Goal: Register for event/course

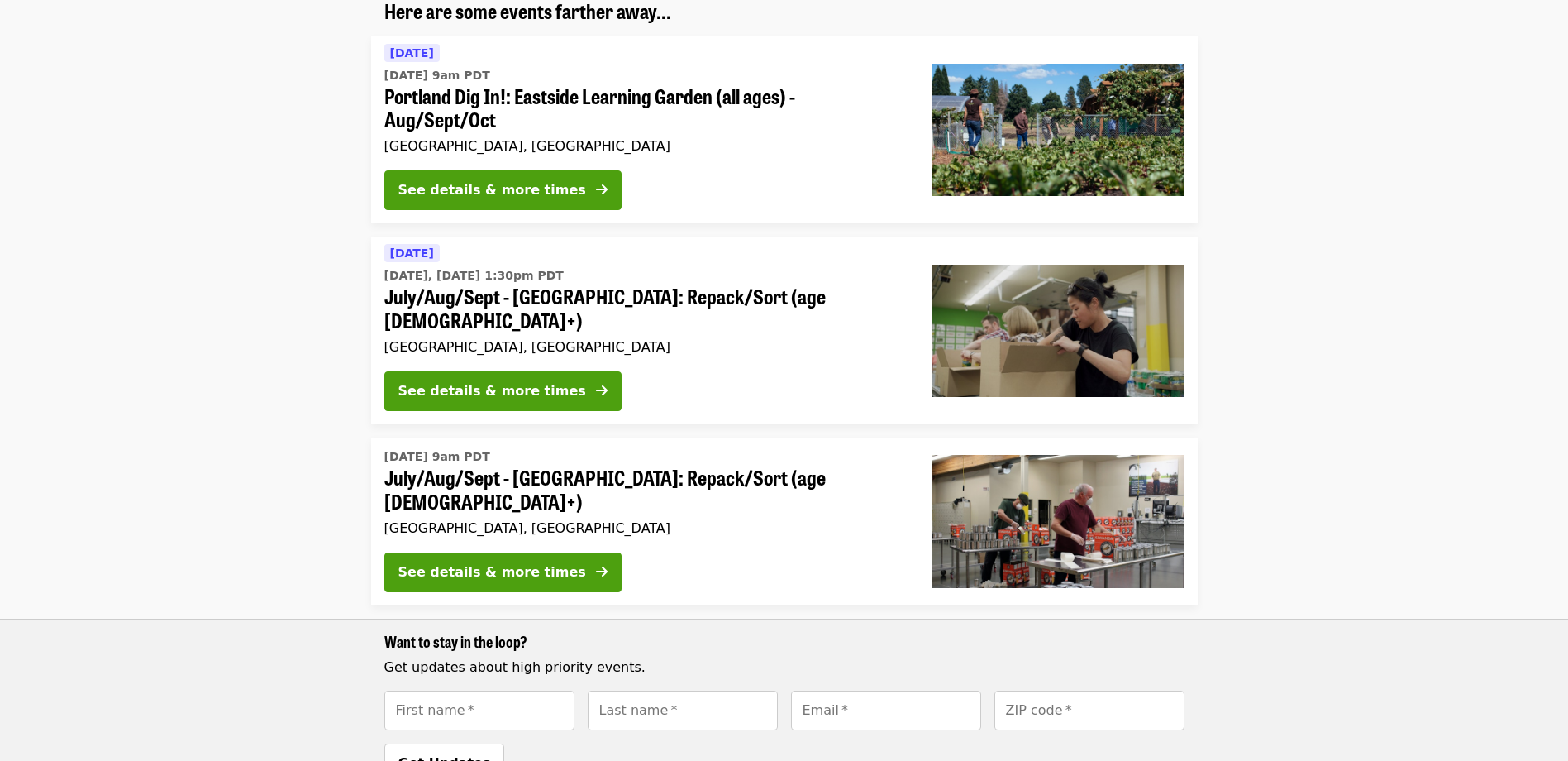
scroll to position [165, 0]
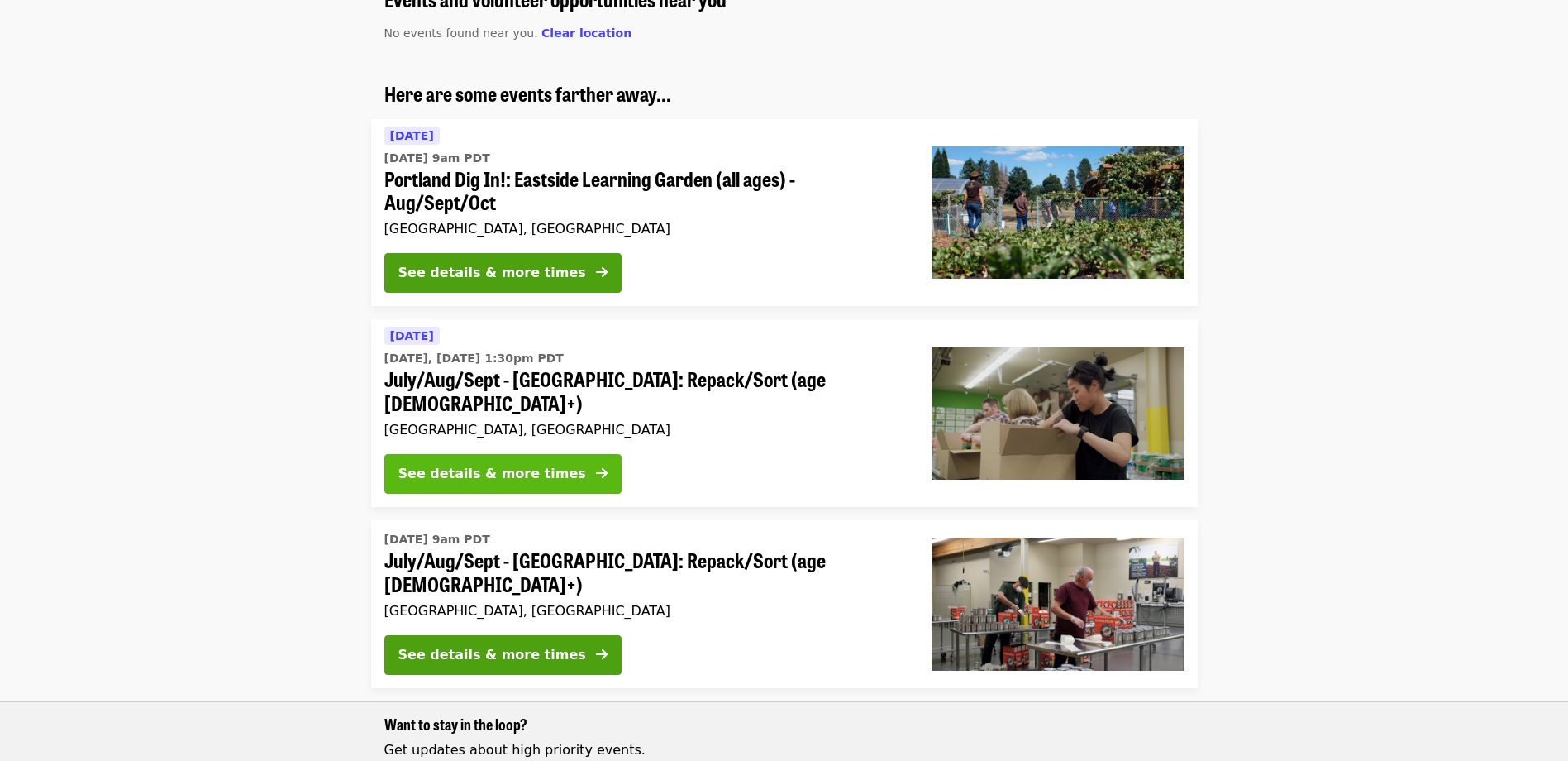
click at [499, 464] on div "See details & more times" at bounding box center [492, 474] width 188 height 20
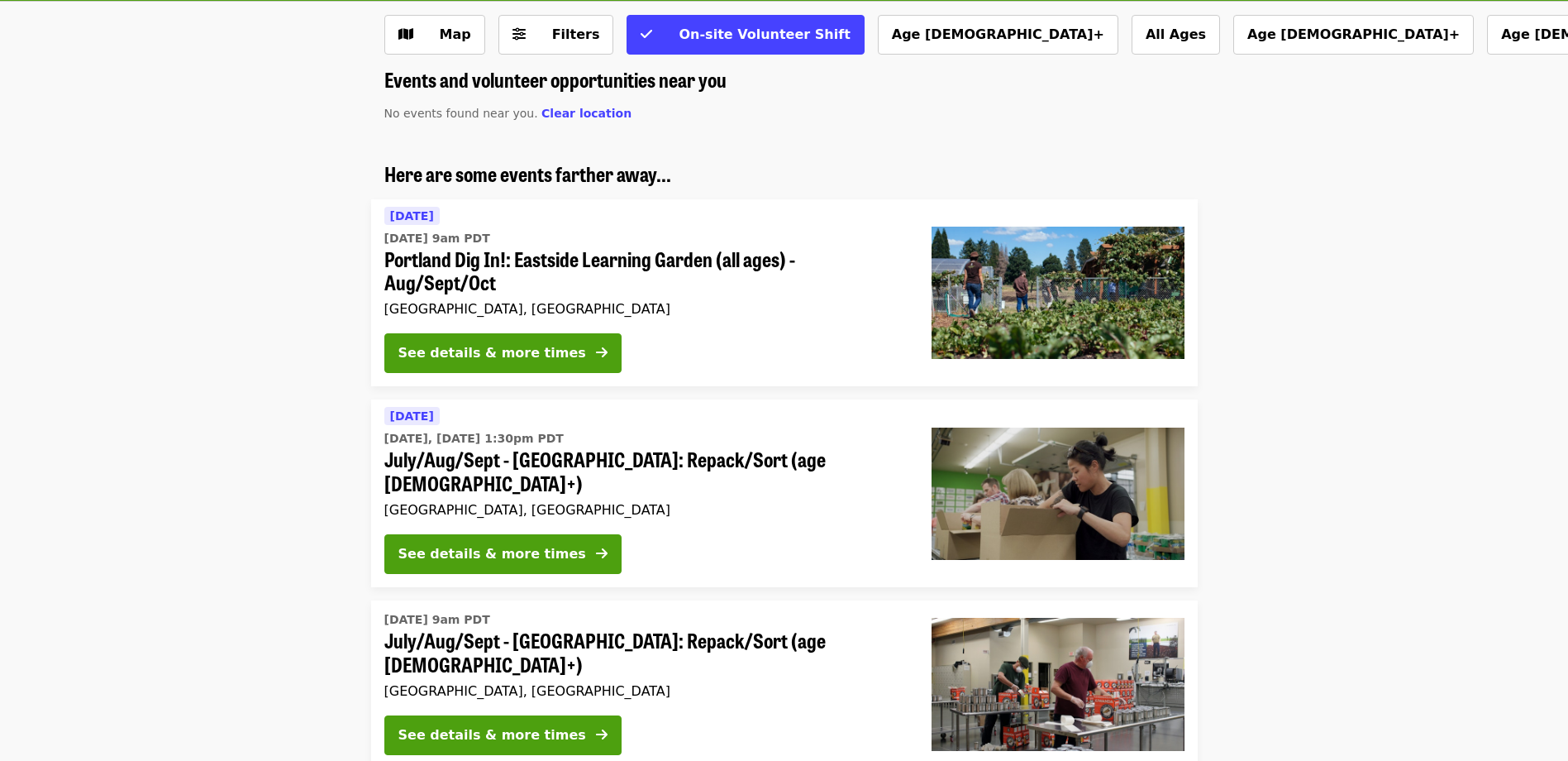
scroll to position [82, 0]
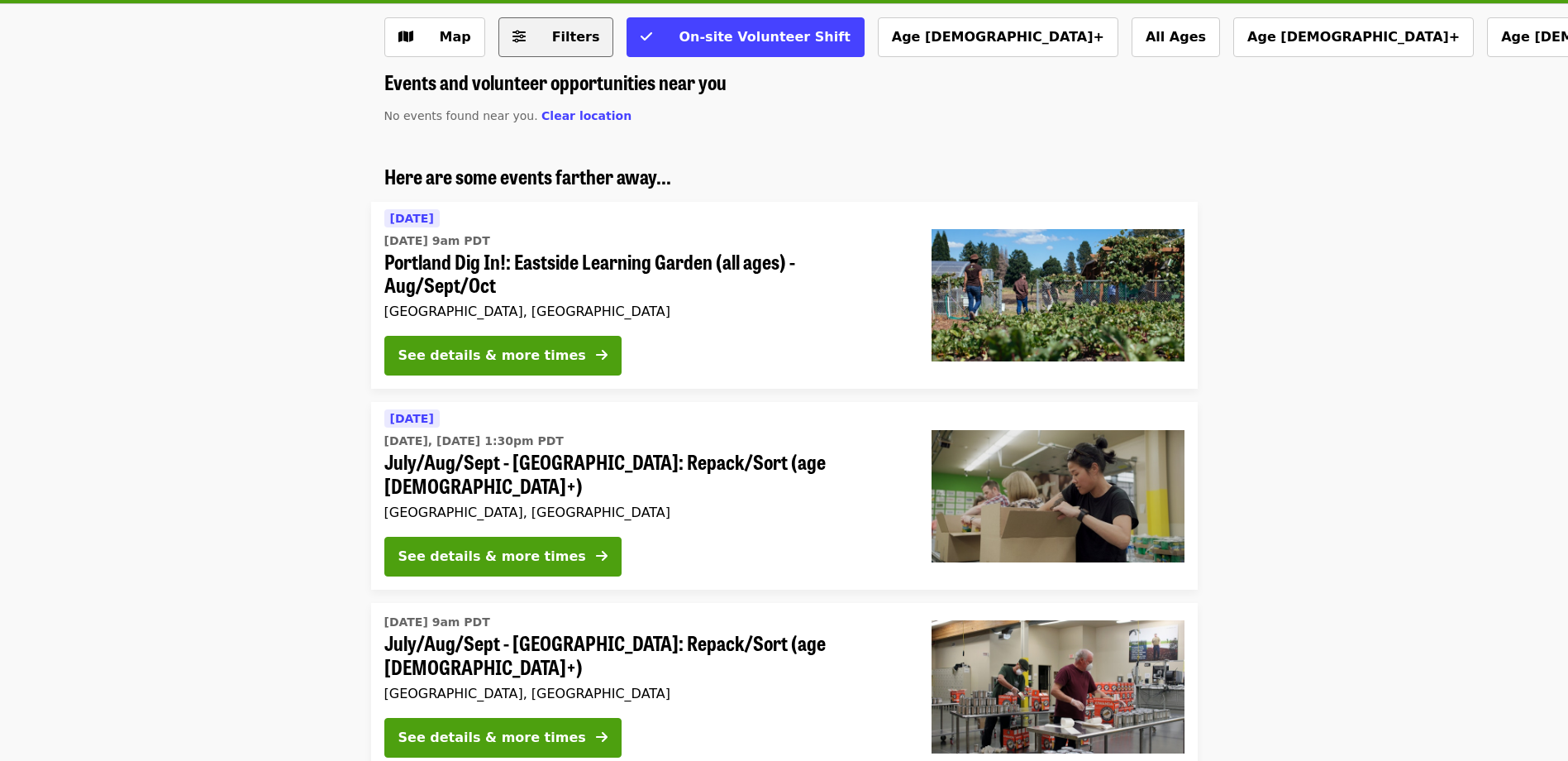
click at [568, 41] on span "Filters" at bounding box center [576, 37] width 48 height 15
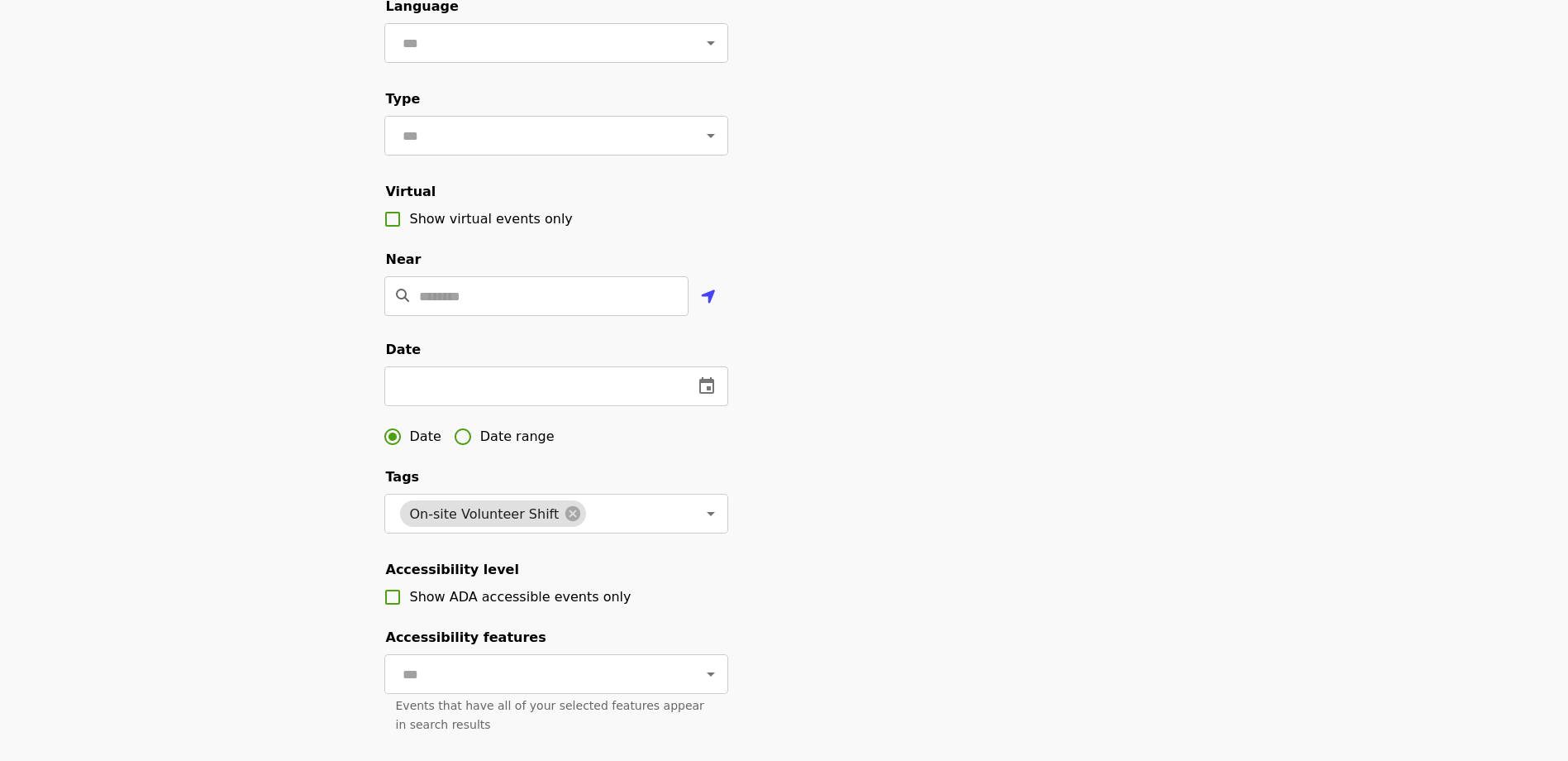
scroll to position [0, 0]
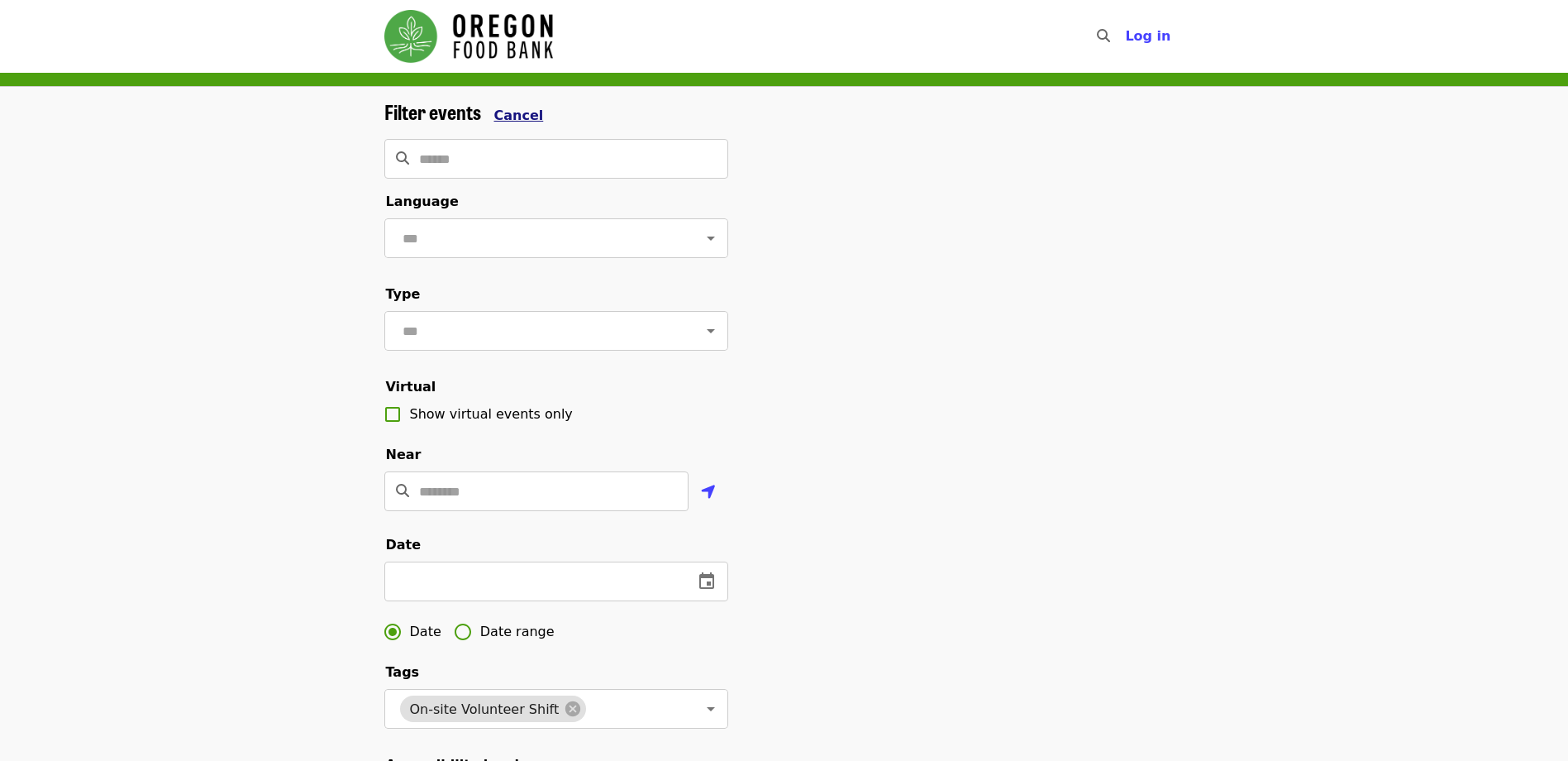
click at [504, 107] on span "Cancel" at bounding box center [518, 115] width 49 height 15
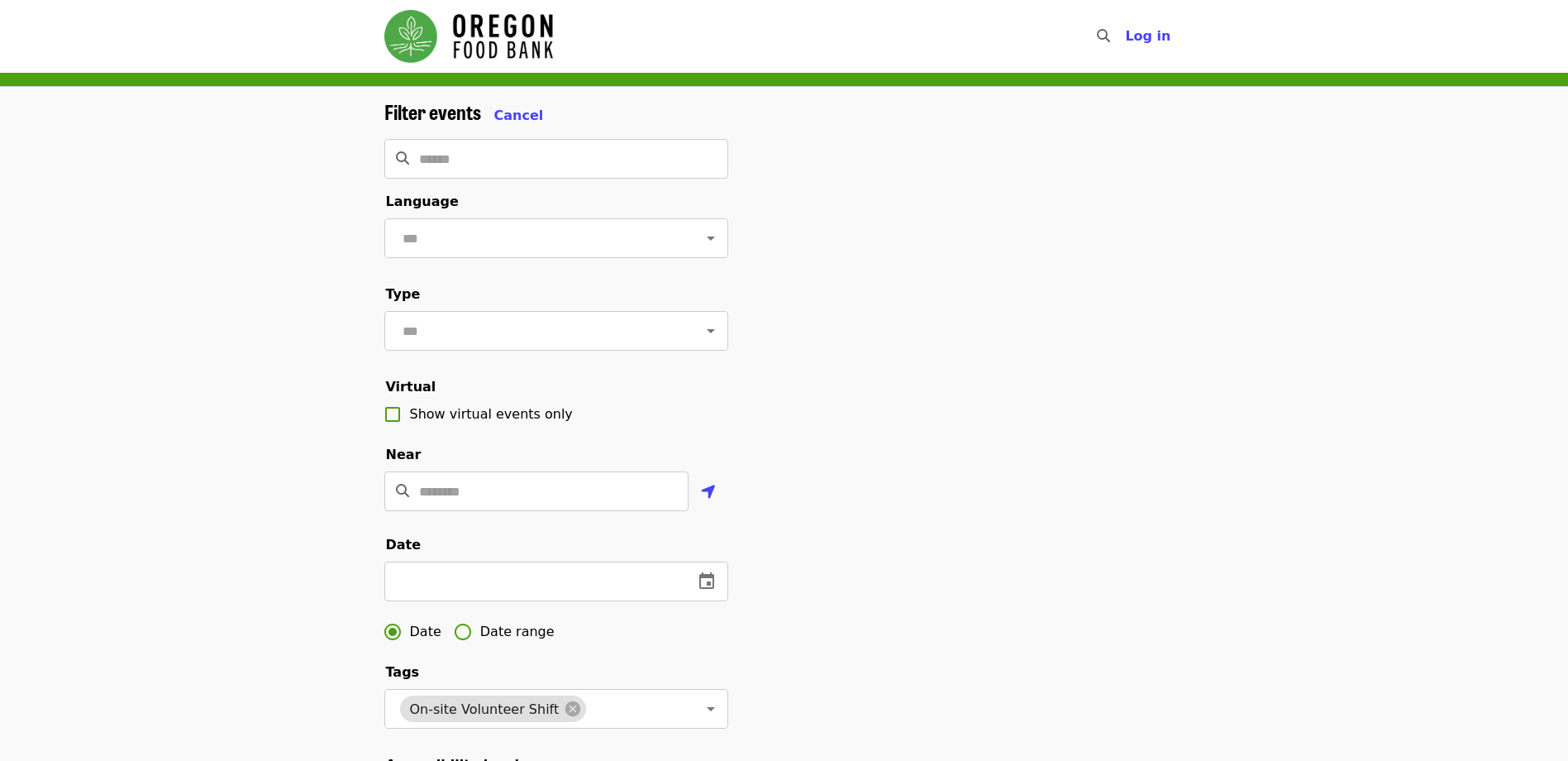
scroll to position [82, 0]
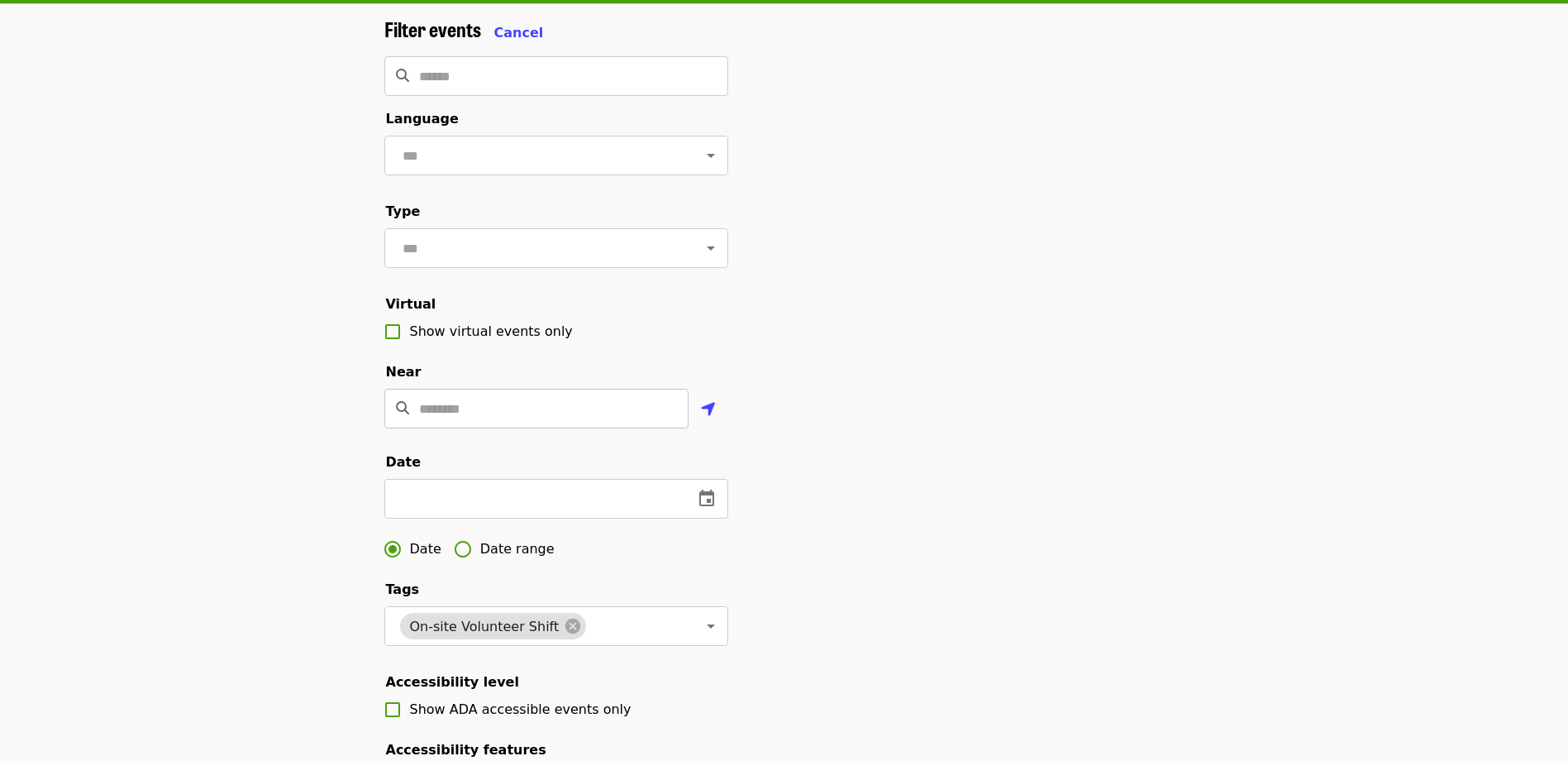
click at [624, 428] on input "Location" at bounding box center [553, 408] width 270 height 40
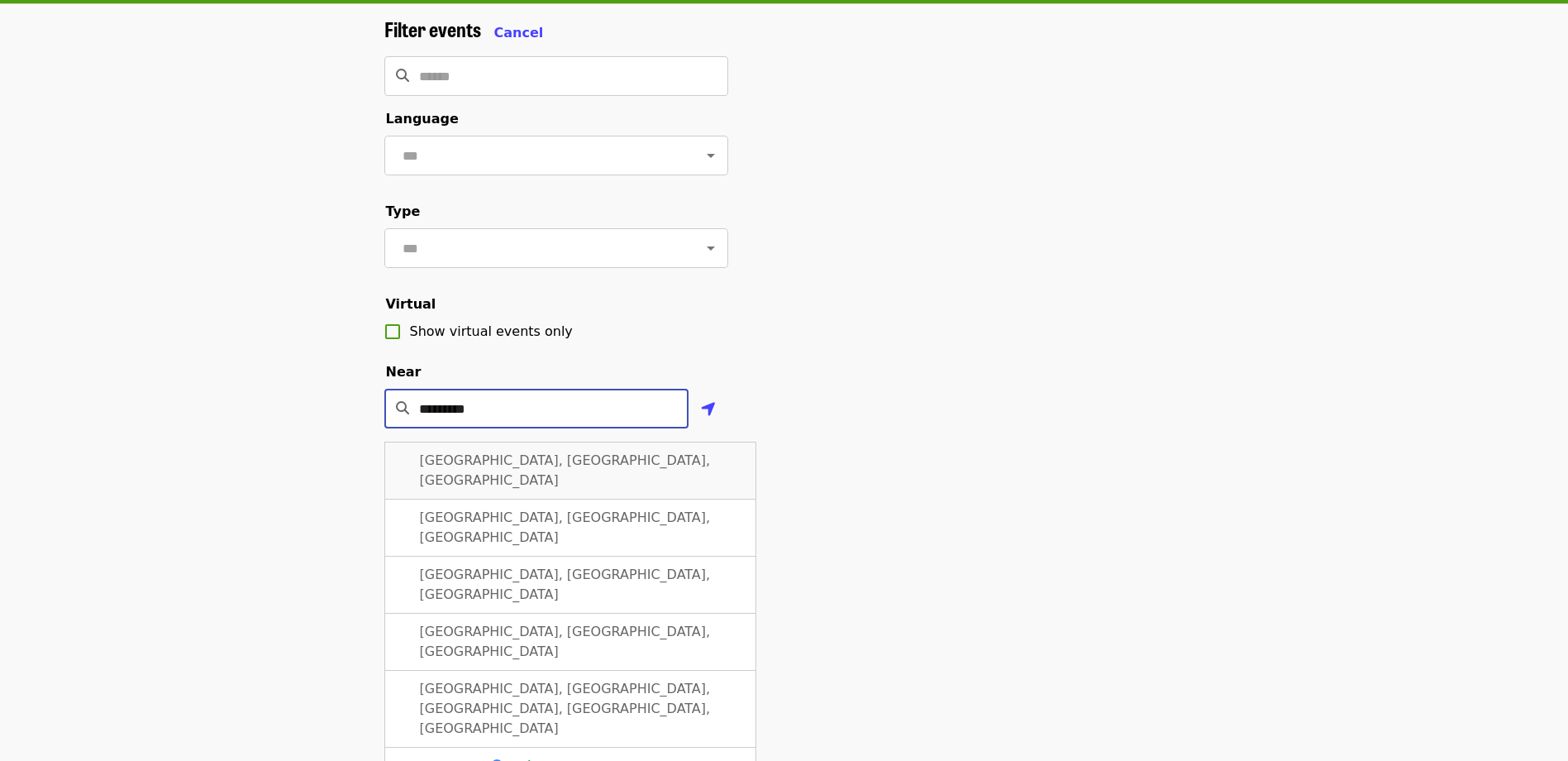
click at [495, 479] on span "Beaverton, OR, USA" at bounding box center [565, 470] width 291 height 36
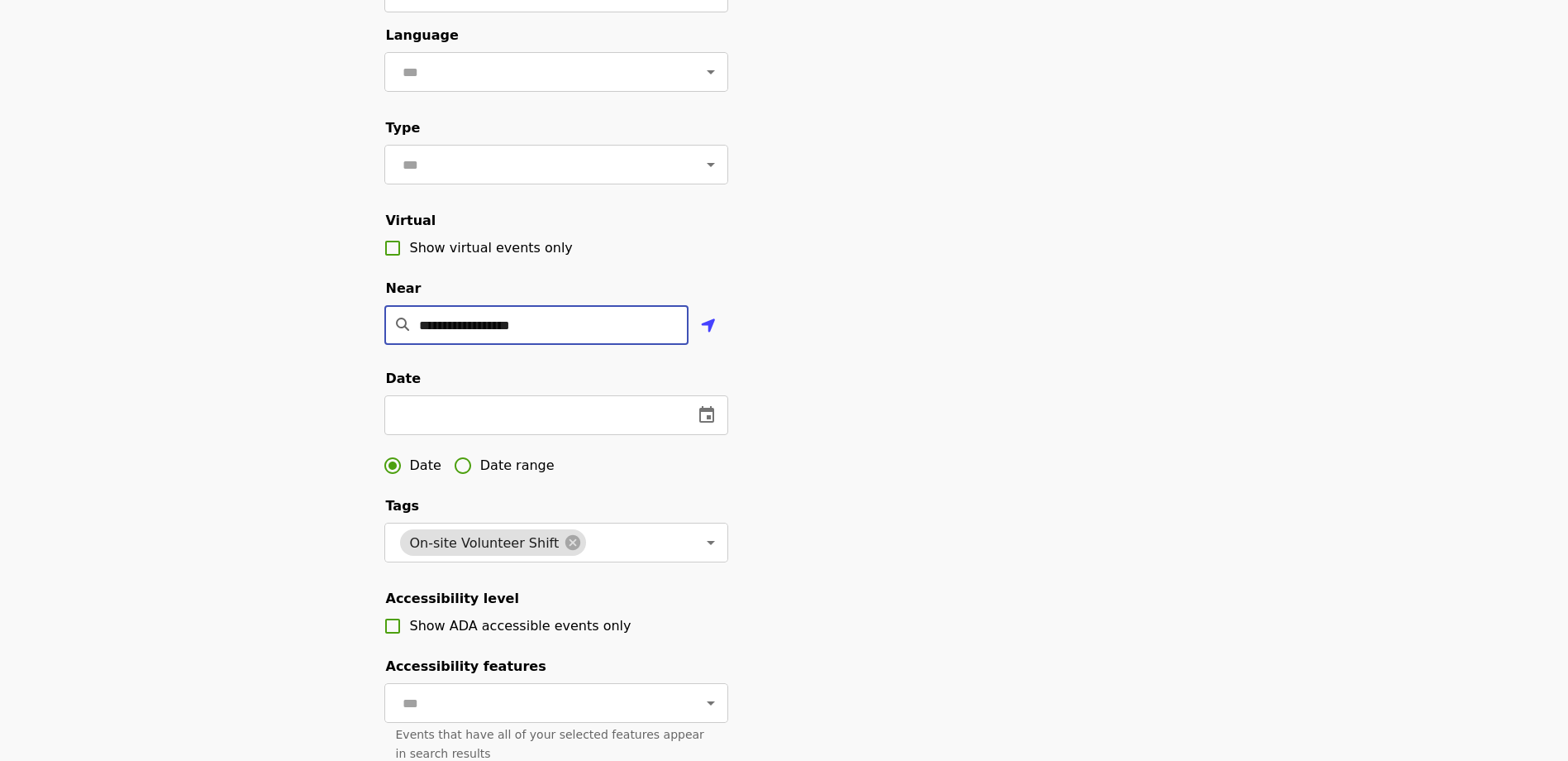
scroll to position [413, 0]
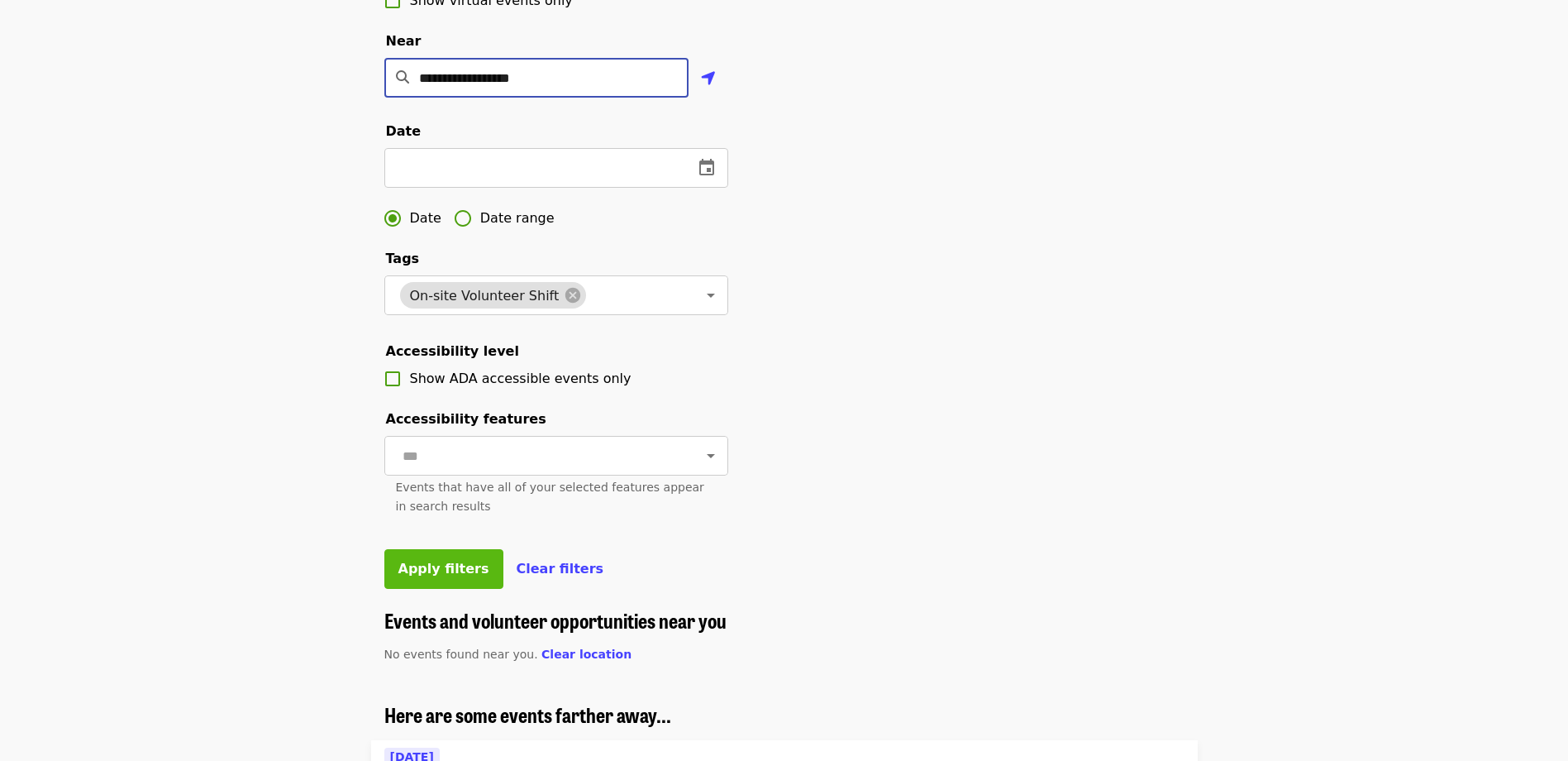
type input "**********"
click at [432, 576] on span "Apply filters" at bounding box center [444, 569] width 91 height 15
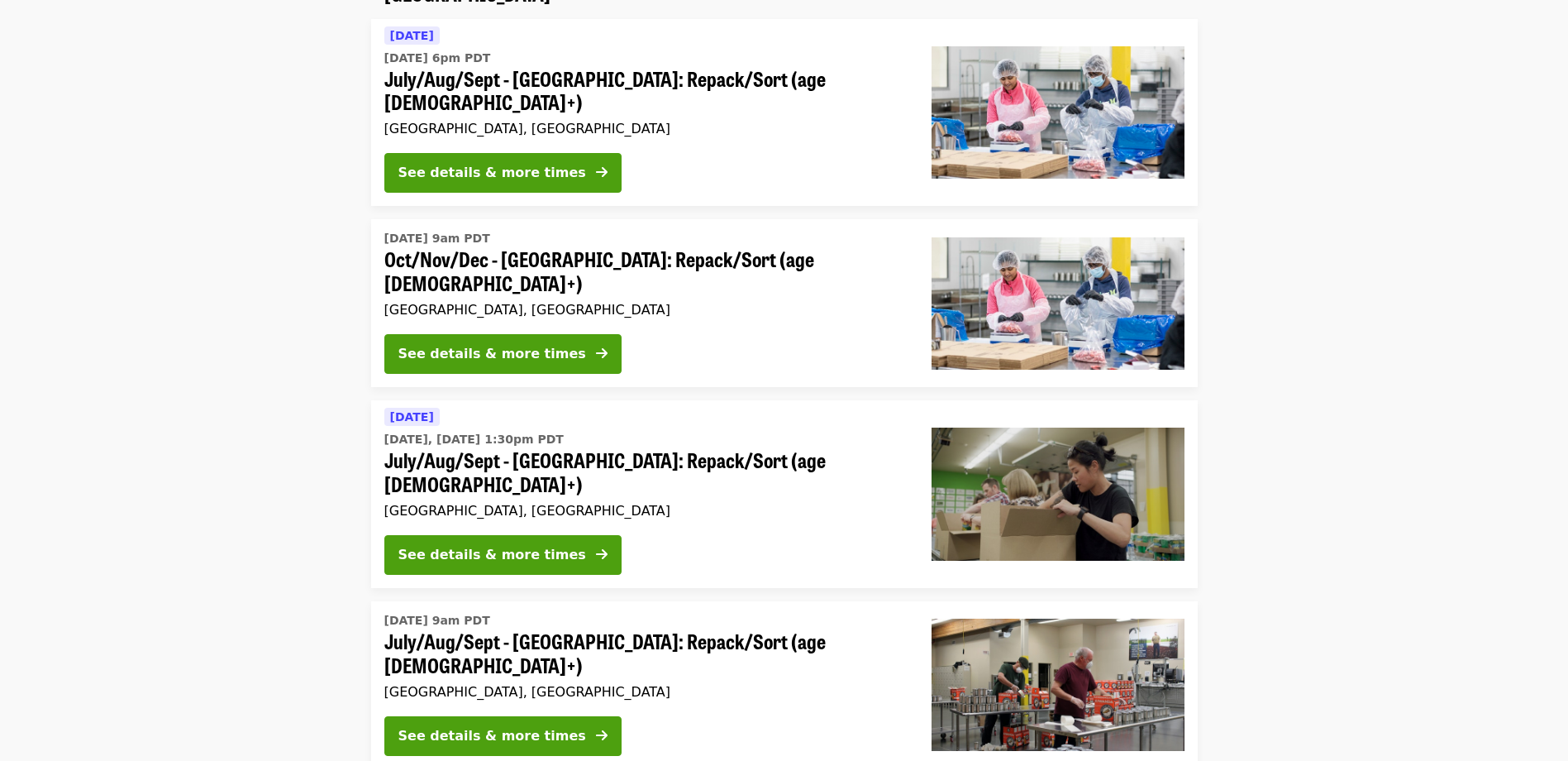
scroll to position [248, 0]
